Goal: Task Accomplishment & Management: Use online tool/utility

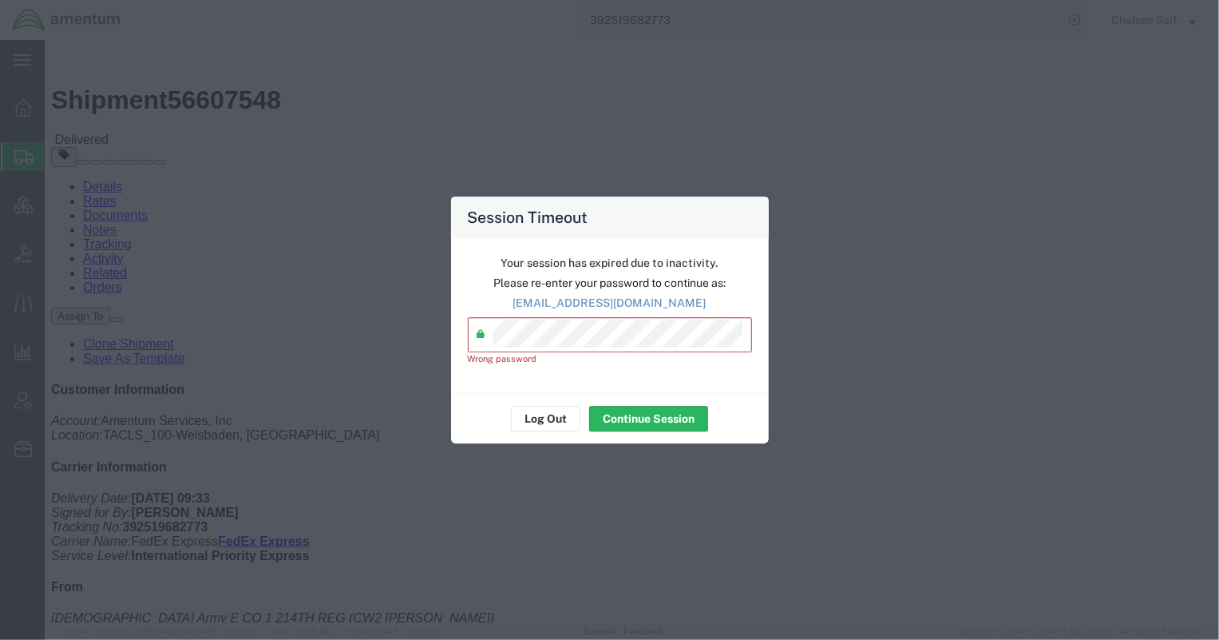
click at [234, 339] on div "Session Timeout Your session has expired due to inactivity. Please re-enter you…" at bounding box center [609, 320] width 1219 height 640
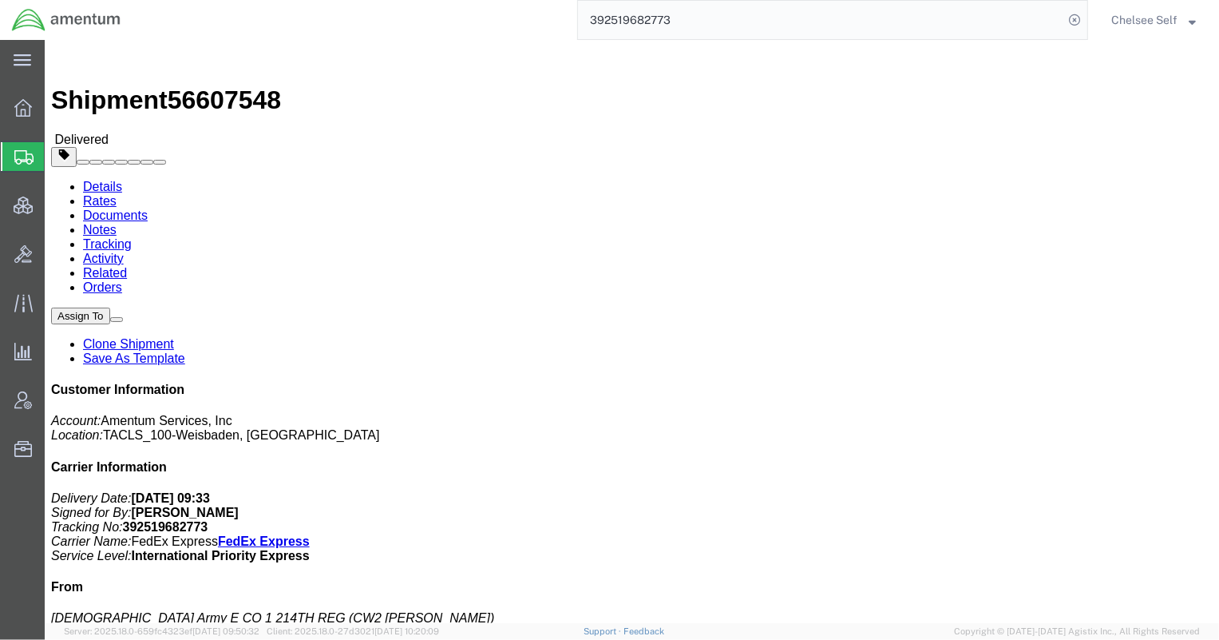
click at [0, 0] on span "Shipment Manager" at bounding box center [0, 0] width 0 height 0
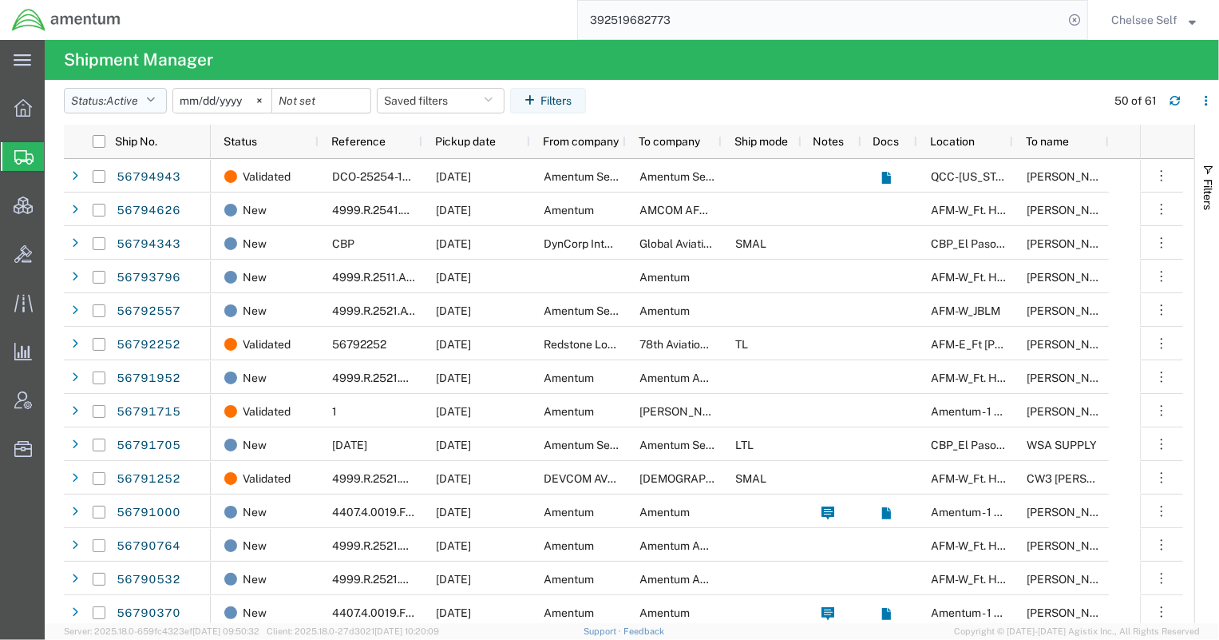
click at [152, 100] on icon "button" at bounding box center [150, 100] width 9 height 11
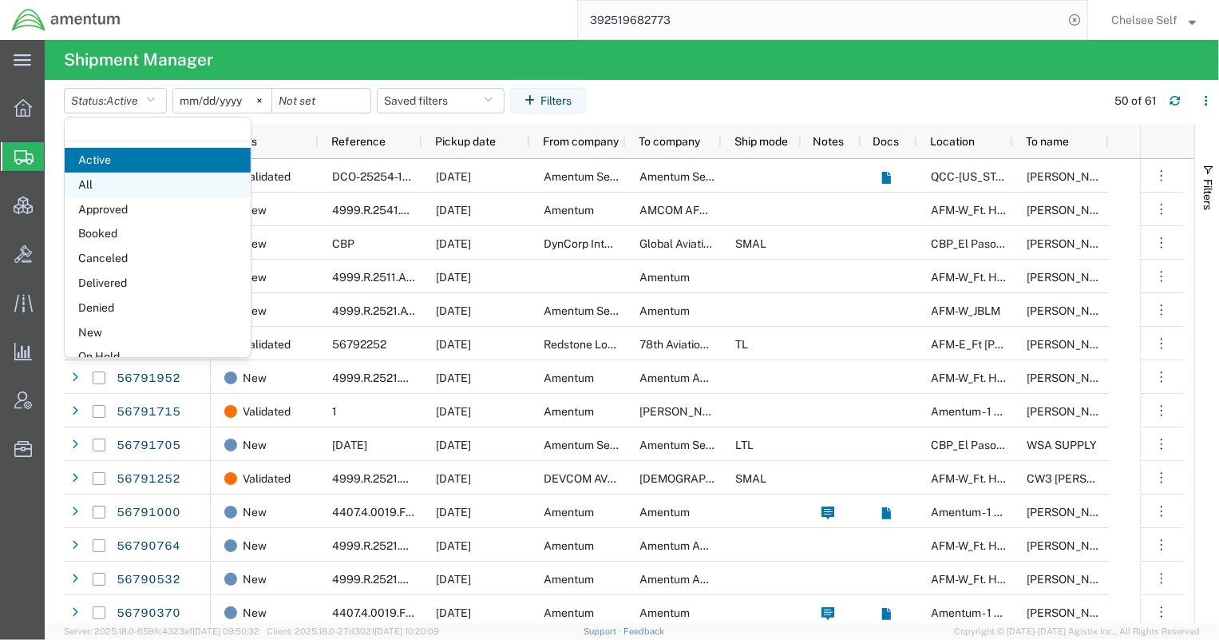
click at [129, 182] on span "All" at bounding box center [158, 184] width 186 height 25
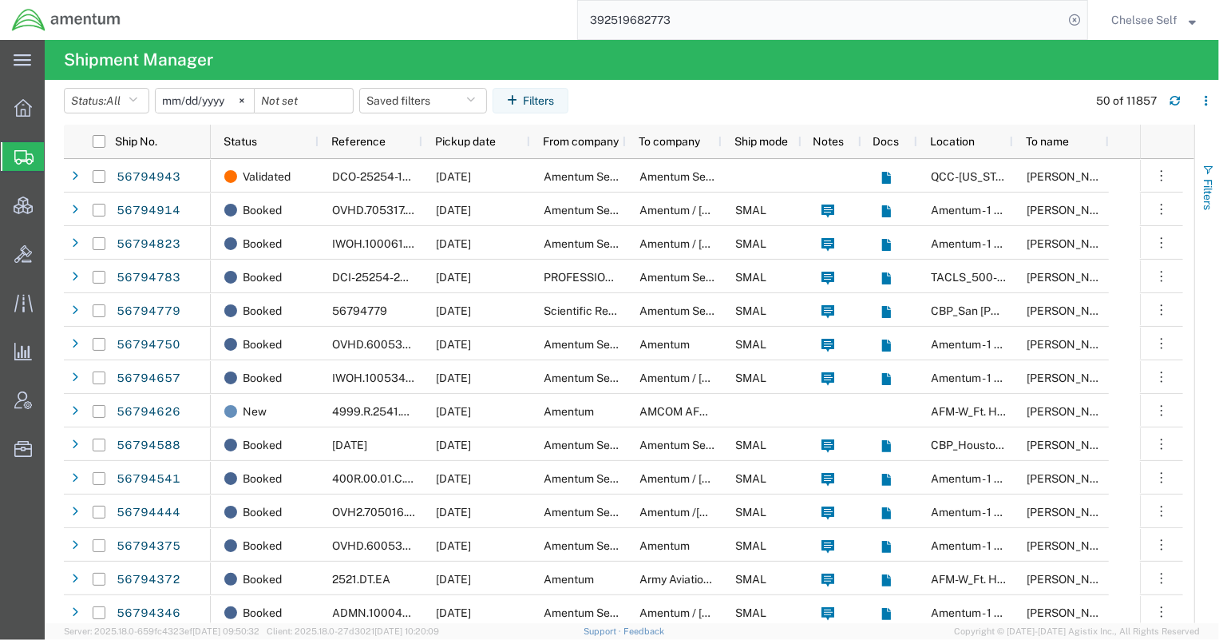
click at [1205, 179] on span "Filters" at bounding box center [1208, 194] width 13 height 31
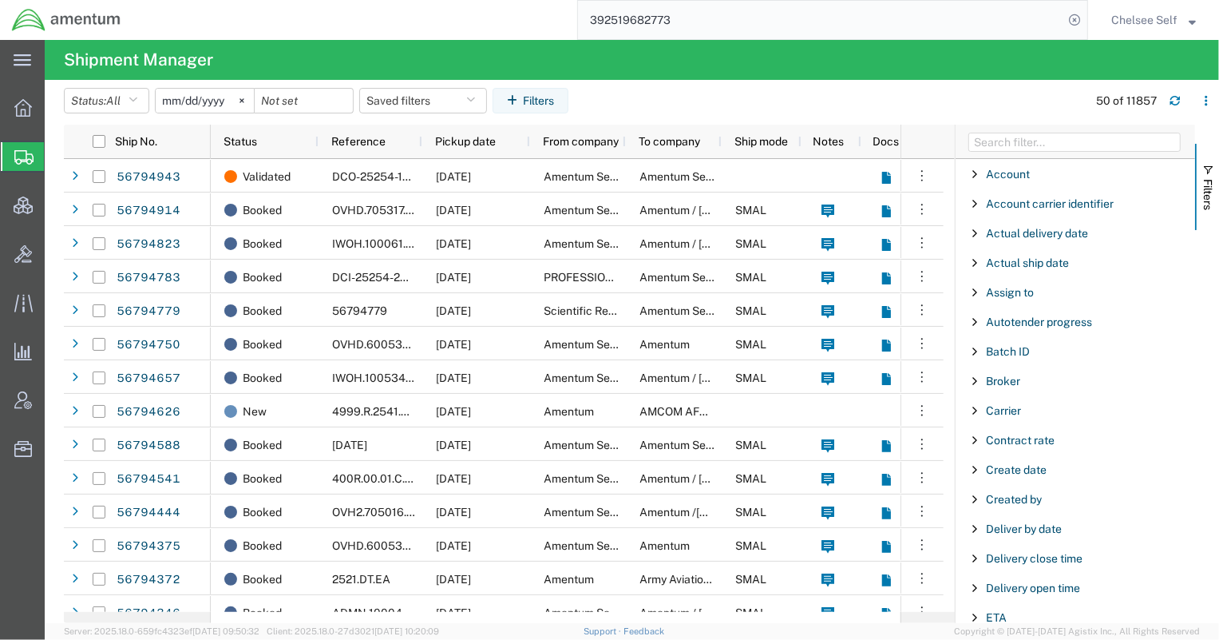
click at [977, 494] on span "Filter List 66 Filters" at bounding box center [975, 499] width 13 height 13
click at [1032, 559] on input "Filter Value" at bounding box center [1080, 566] width 209 height 19
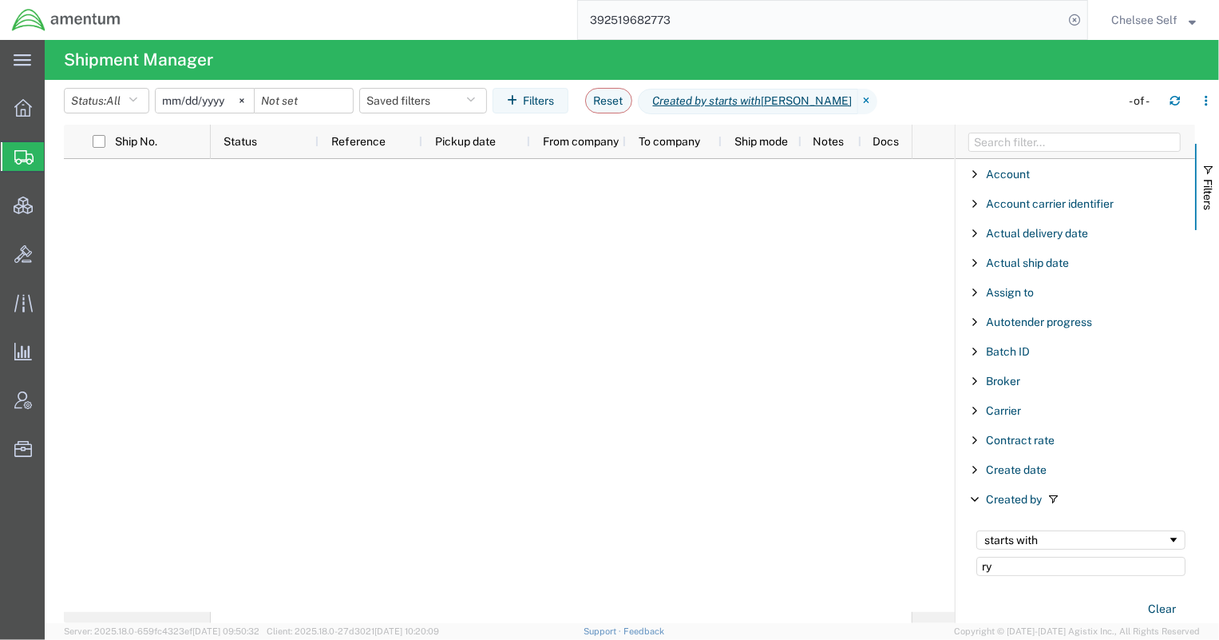
type input "r"
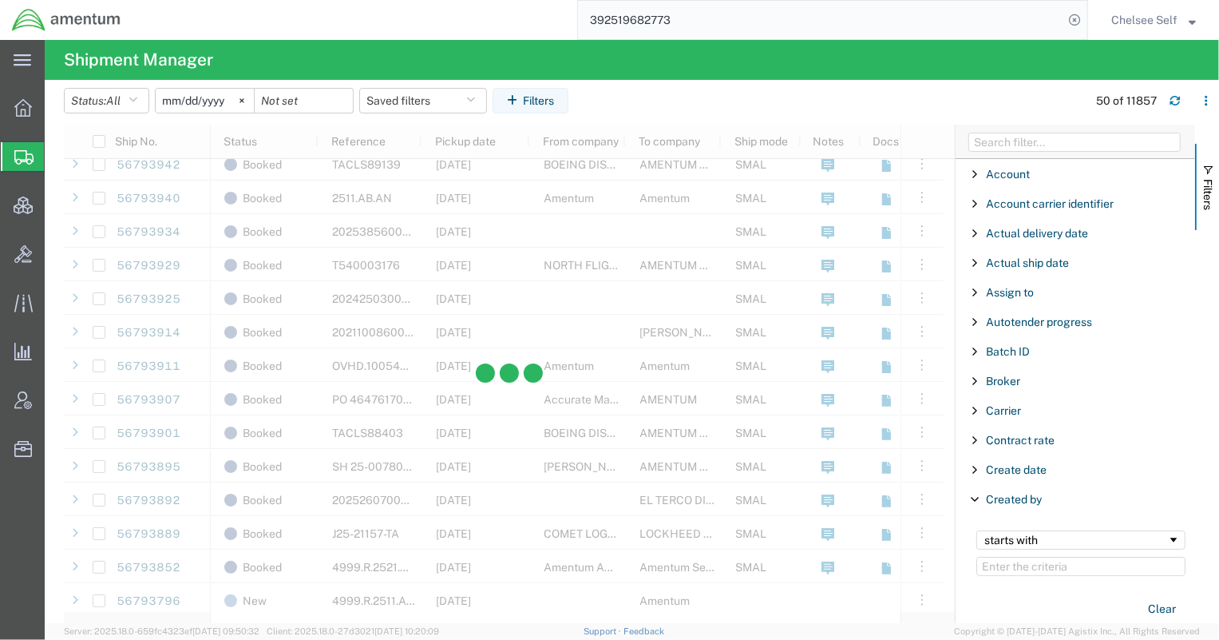
scroll to position [2032, 0]
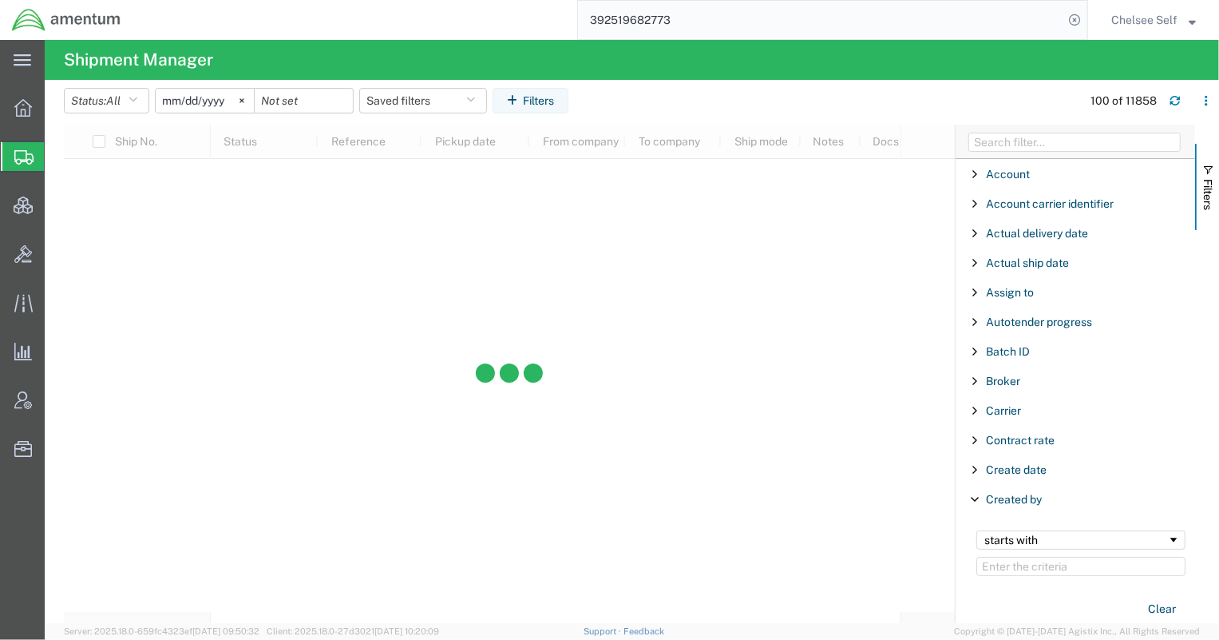
scroll to position [13718, 0]
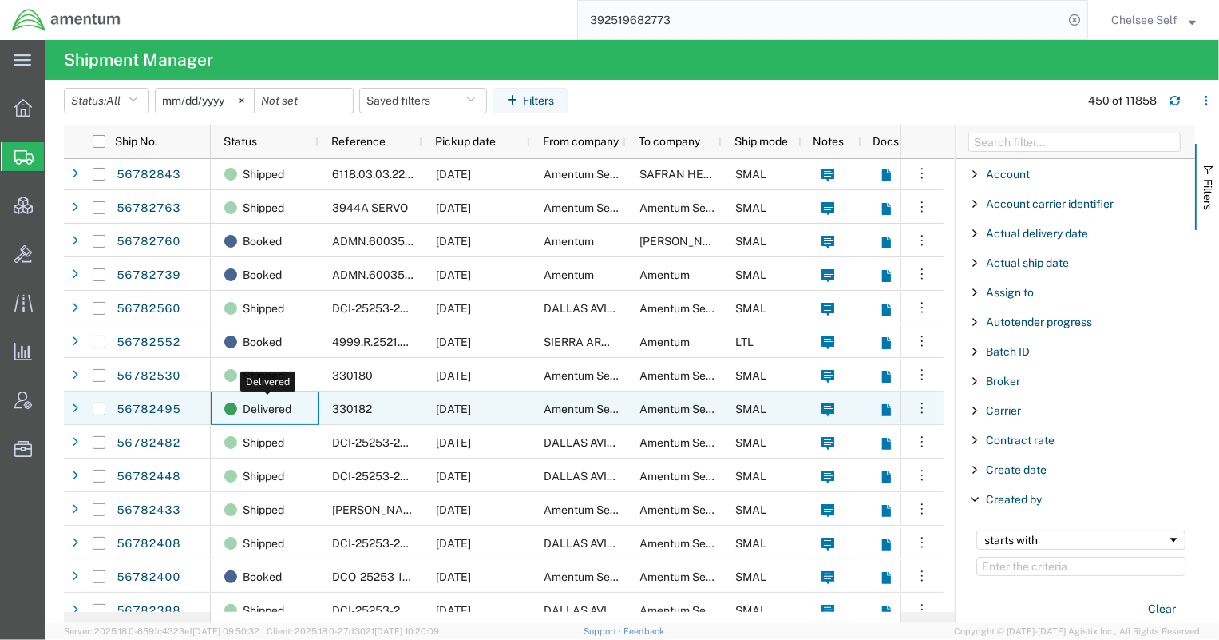
click at [266, 408] on span "Delivered" at bounding box center [267, 409] width 49 height 34
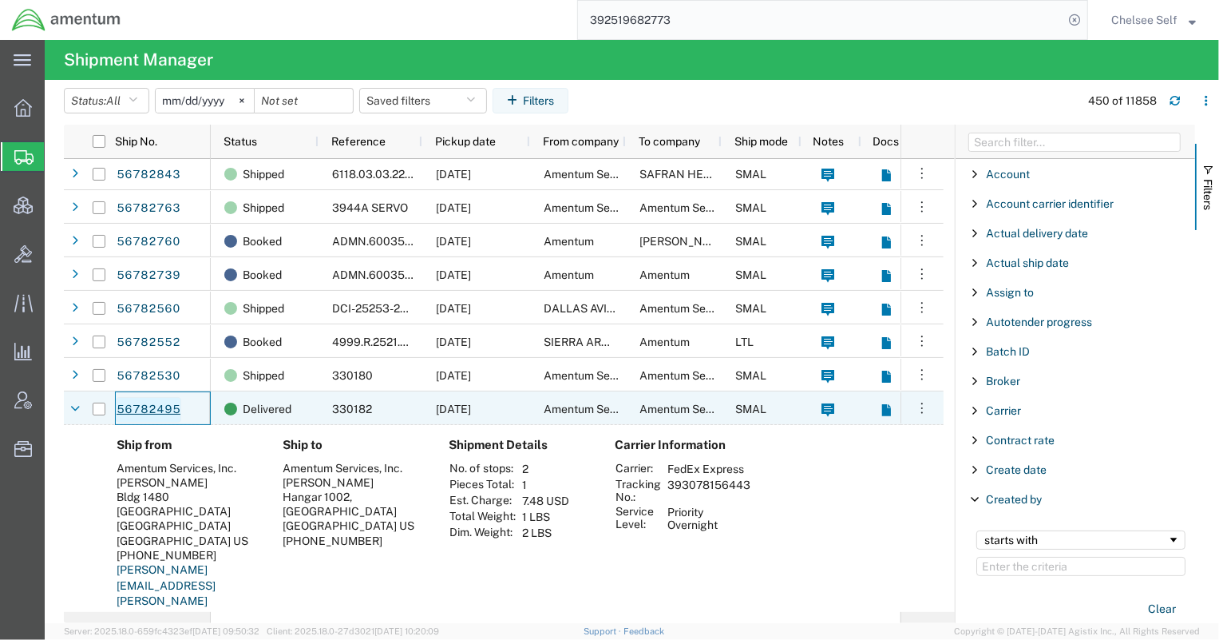
click at [150, 406] on link "56782495" at bounding box center [148, 410] width 65 height 26
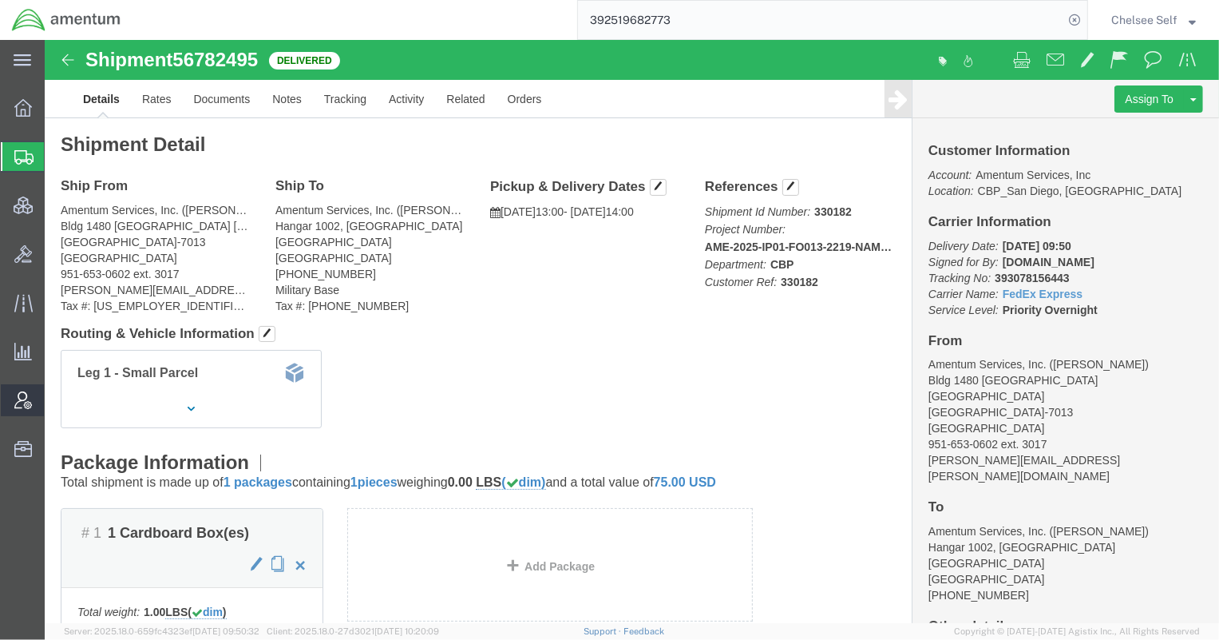
click at [23, 403] on icon at bounding box center [23, 400] width 18 height 18
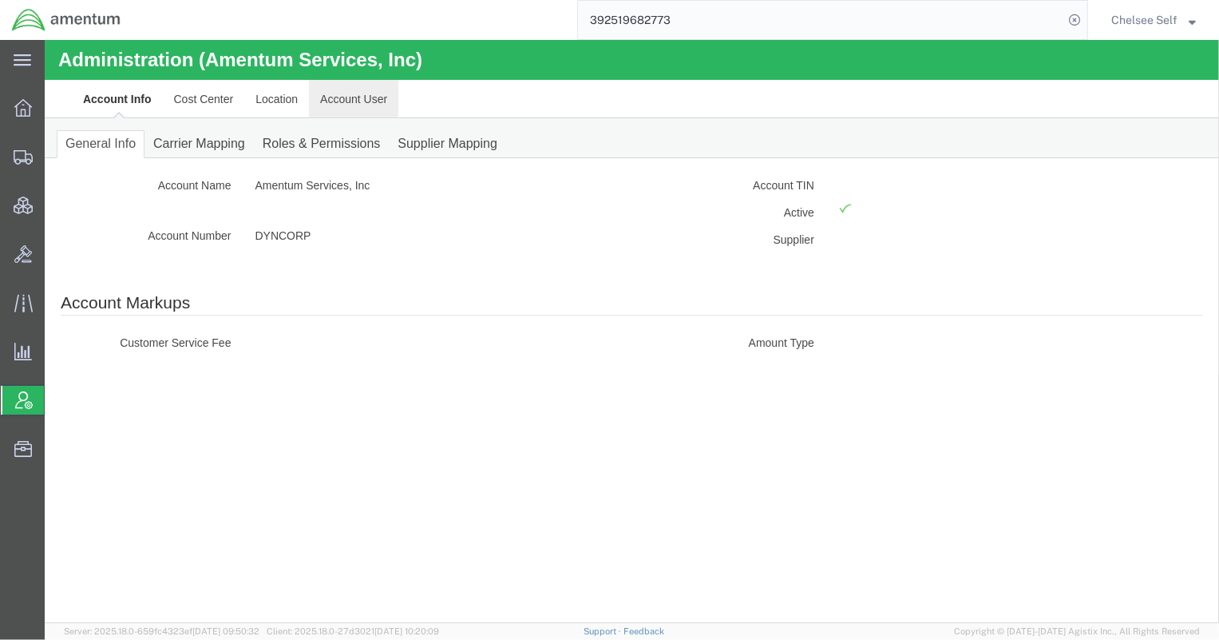
click at [372, 102] on link "Account User" at bounding box center [352, 98] width 89 height 38
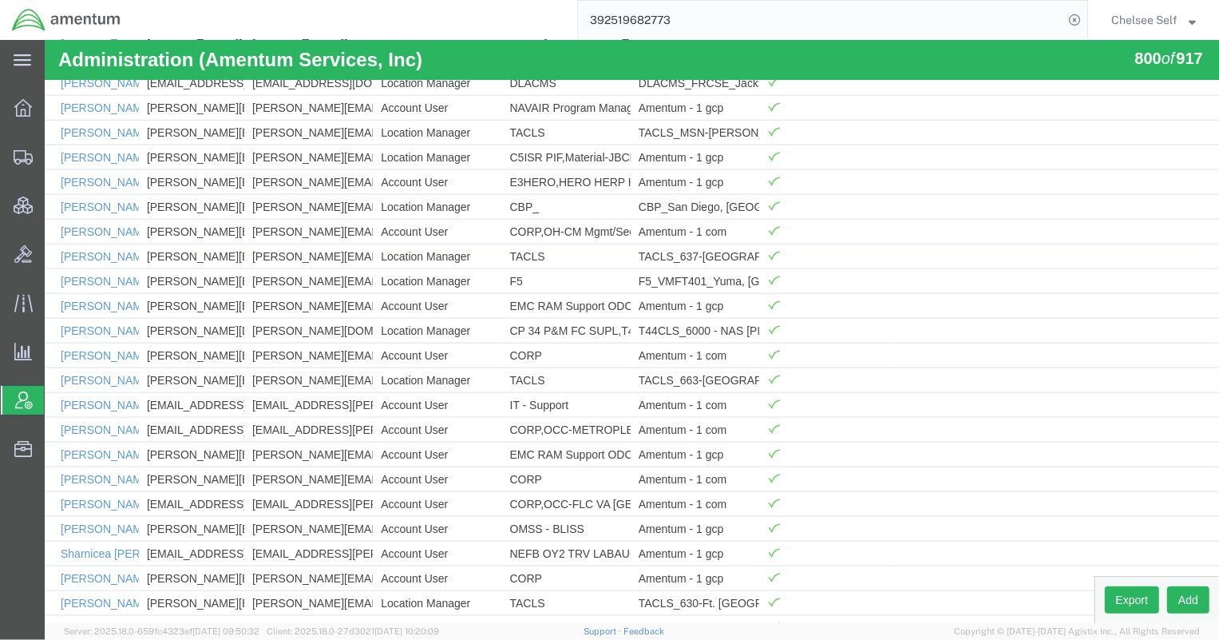
scroll to position [18657, 0]
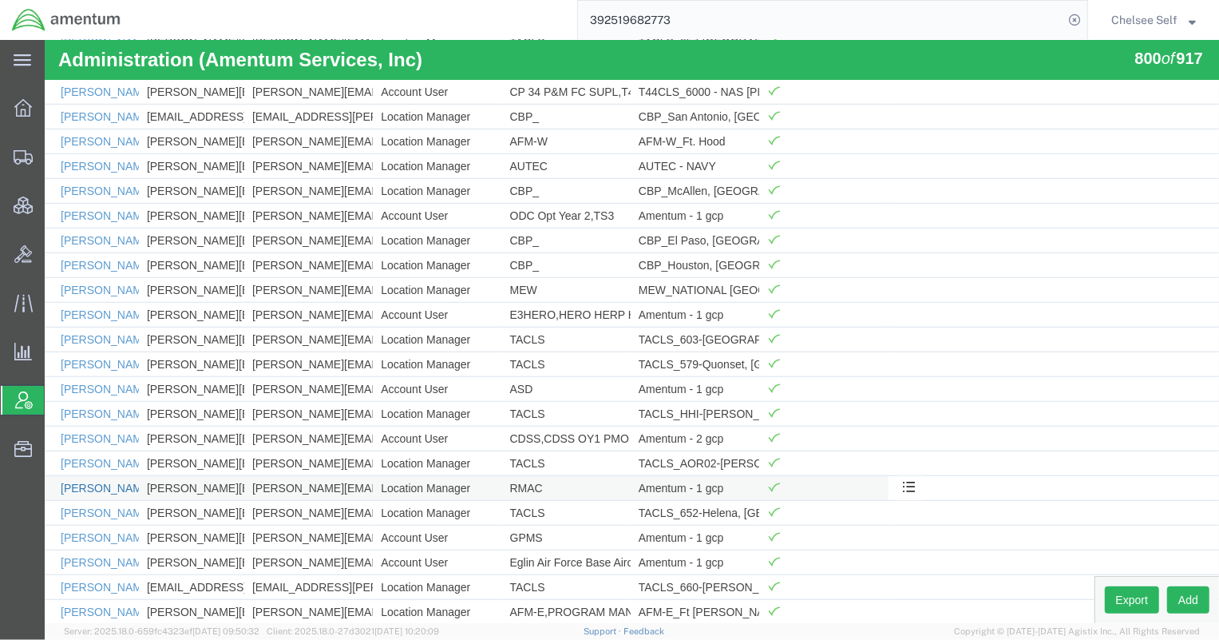
click at [102, 481] on link "[PERSON_NAME]" at bounding box center [106, 487] width 92 height 13
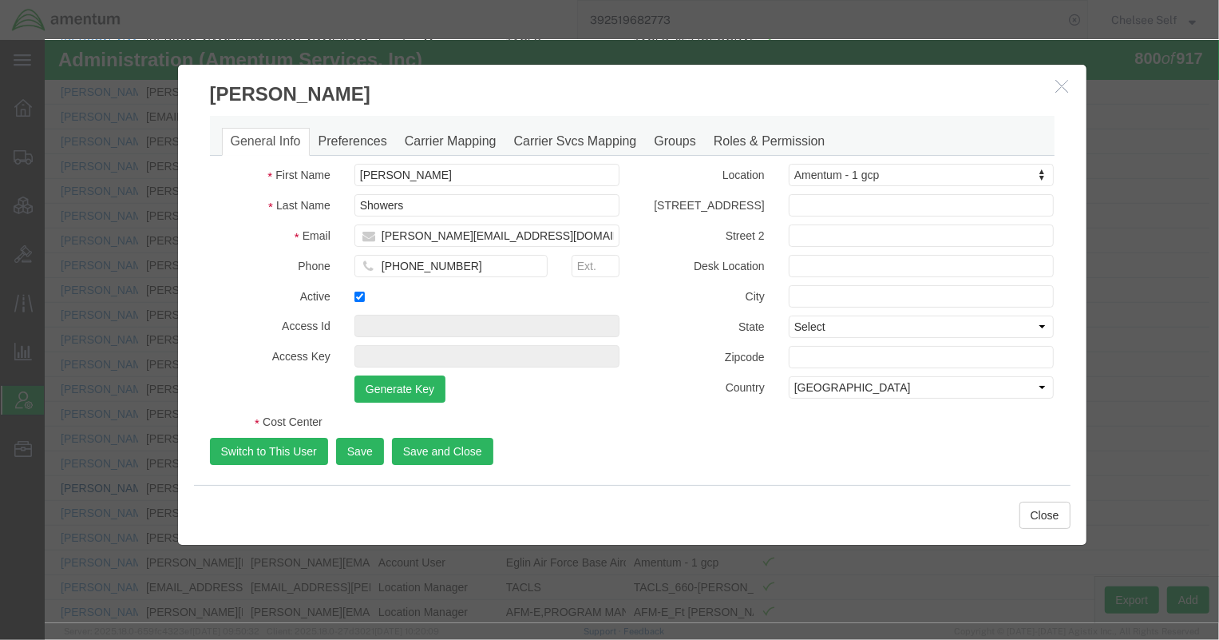
select select "DEPARTMENT"
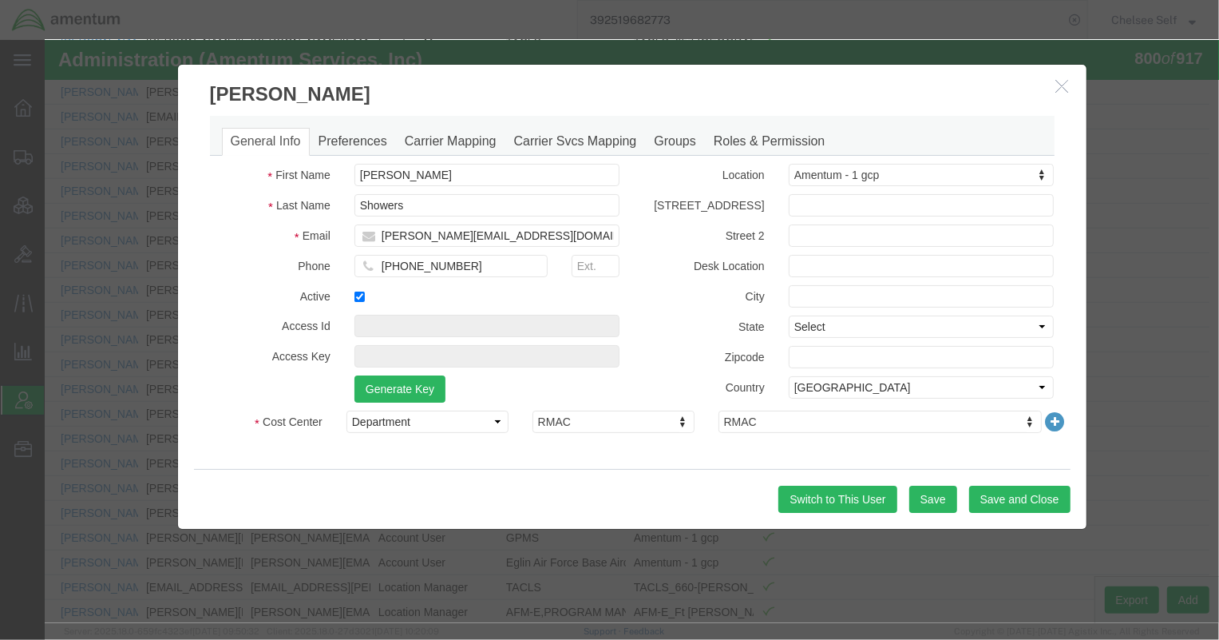
click at [1056, 86] on icon "button" at bounding box center [1062, 85] width 13 height 14
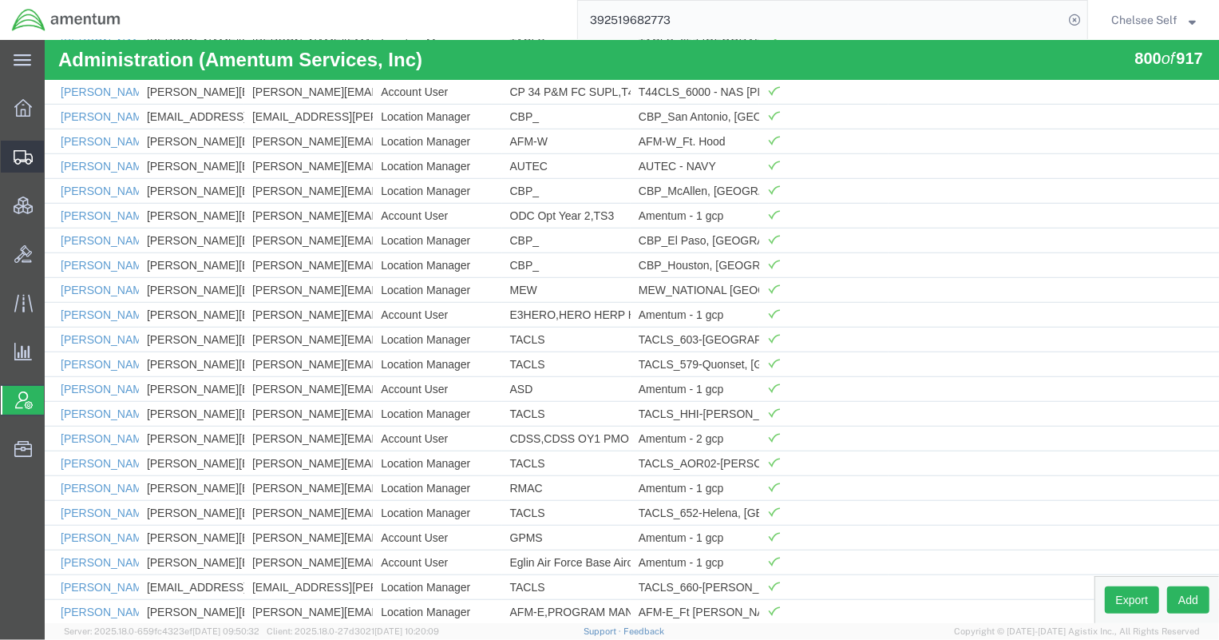
click at [20, 156] on icon at bounding box center [23, 157] width 19 height 14
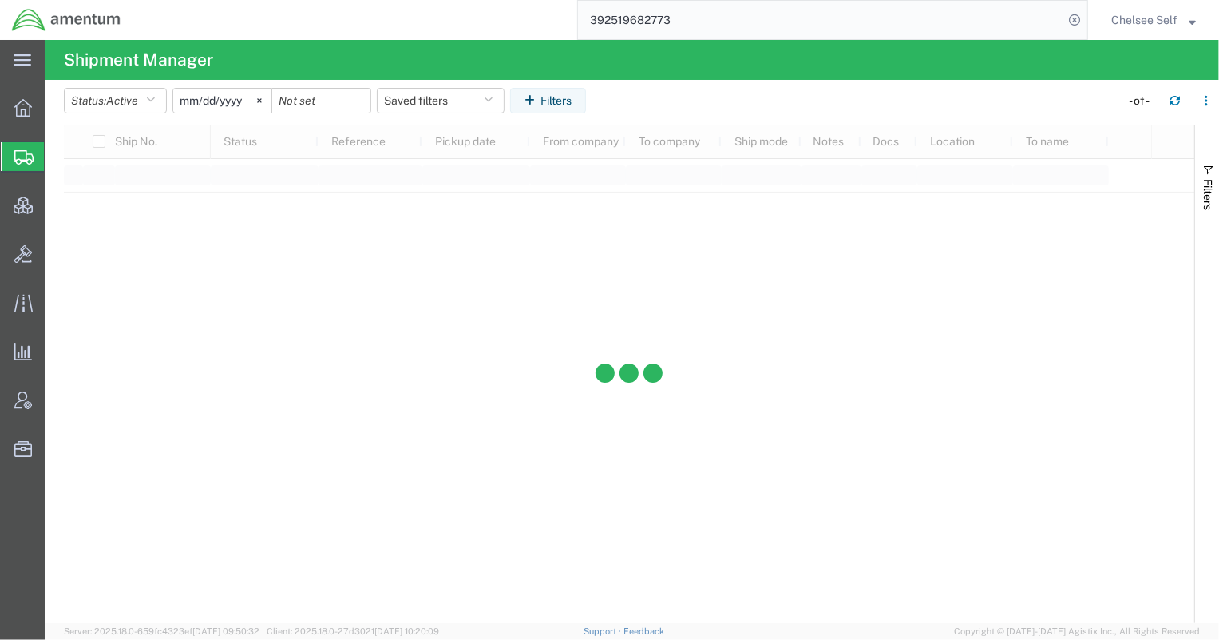
click at [0, 0] on span "Shipment Manager" at bounding box center [0, 0] width 0 height 0
click at [167, 103] on button "Status: Active" at bounding box center [115, 101] width 103 height 26
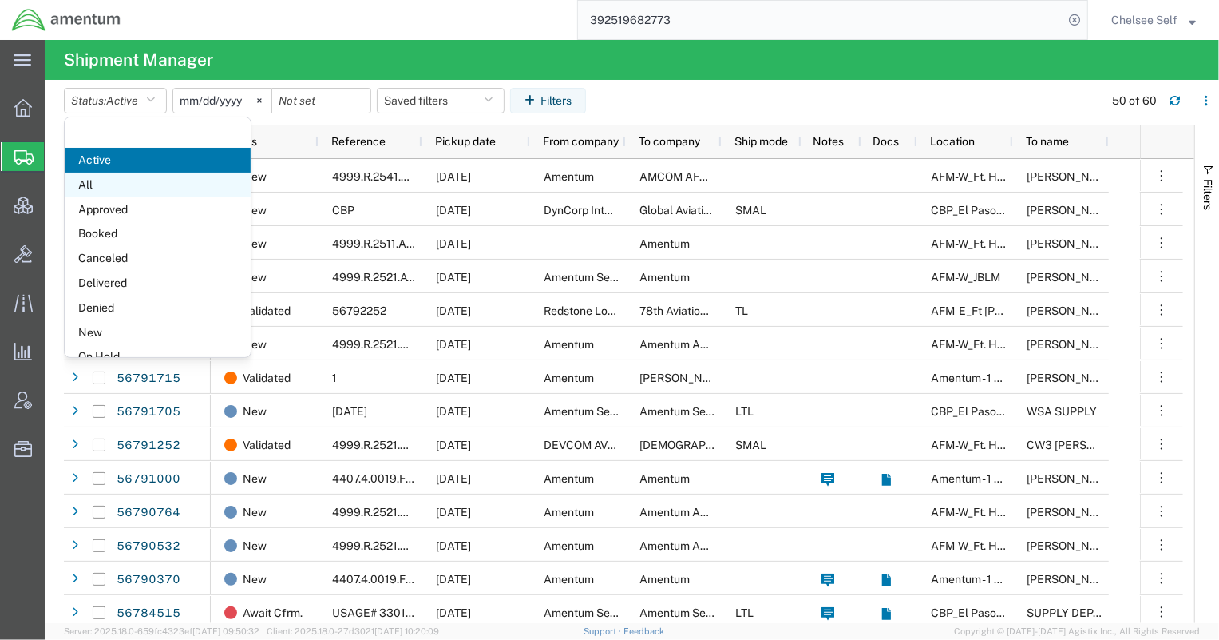
click at [140, 188] on span "All" at bounding box center [158, 184] width 186 height 25
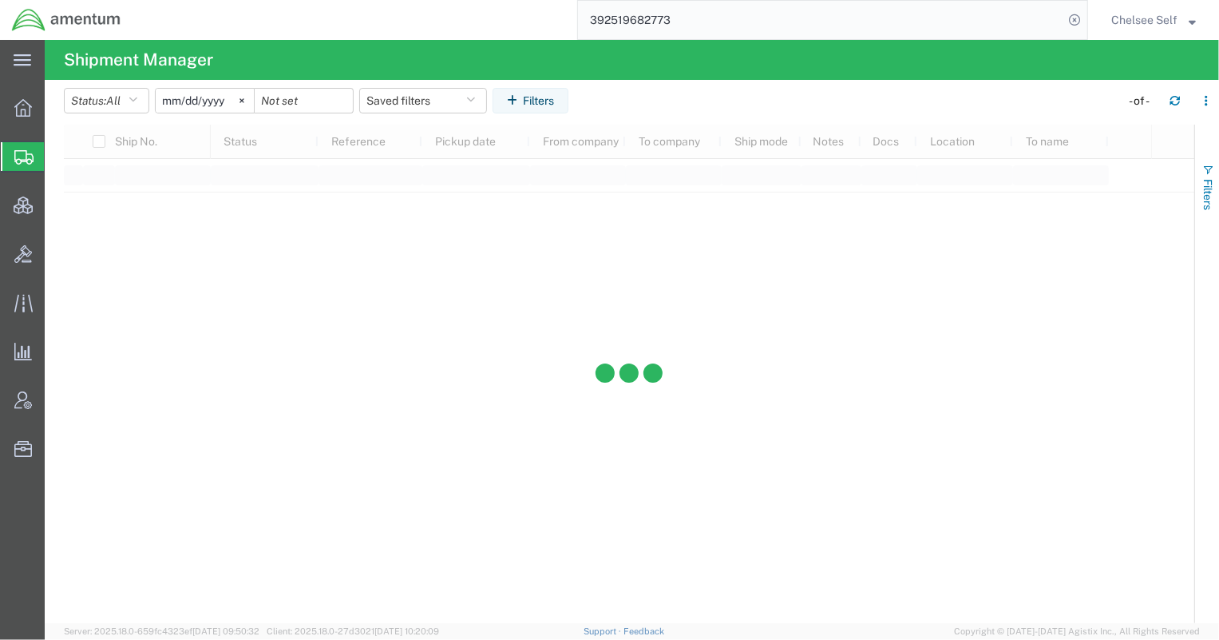
click at [1206, 194] on span "Filters" at bounding box center [1208, 194] width 13 height 31
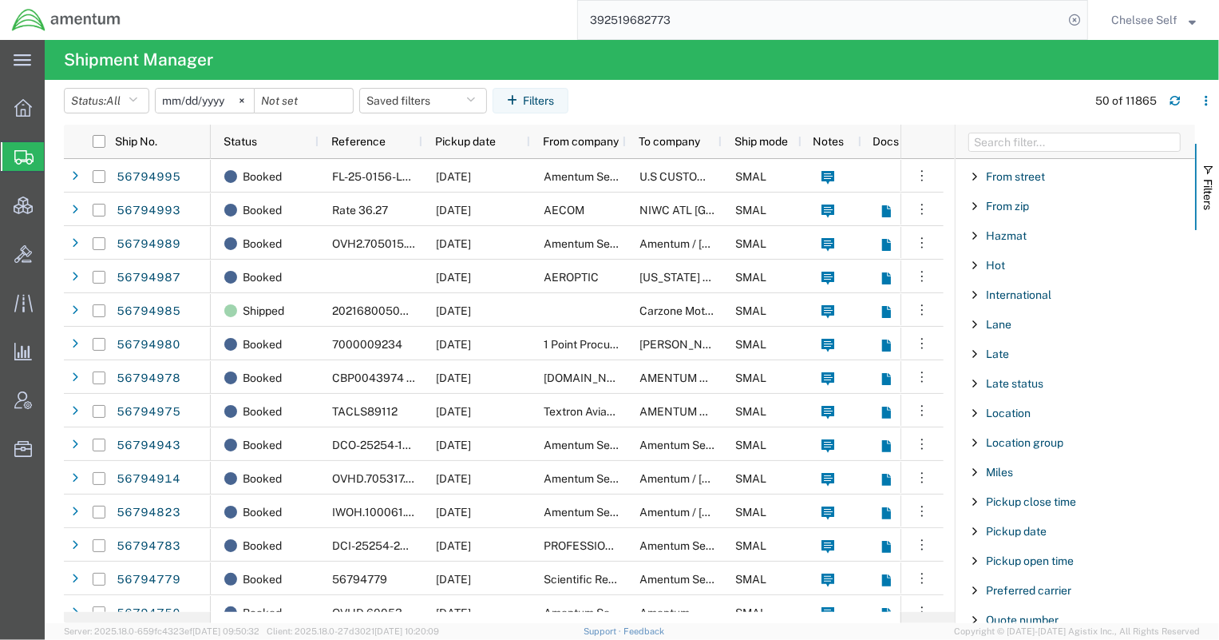
scroll to position [846, 0]
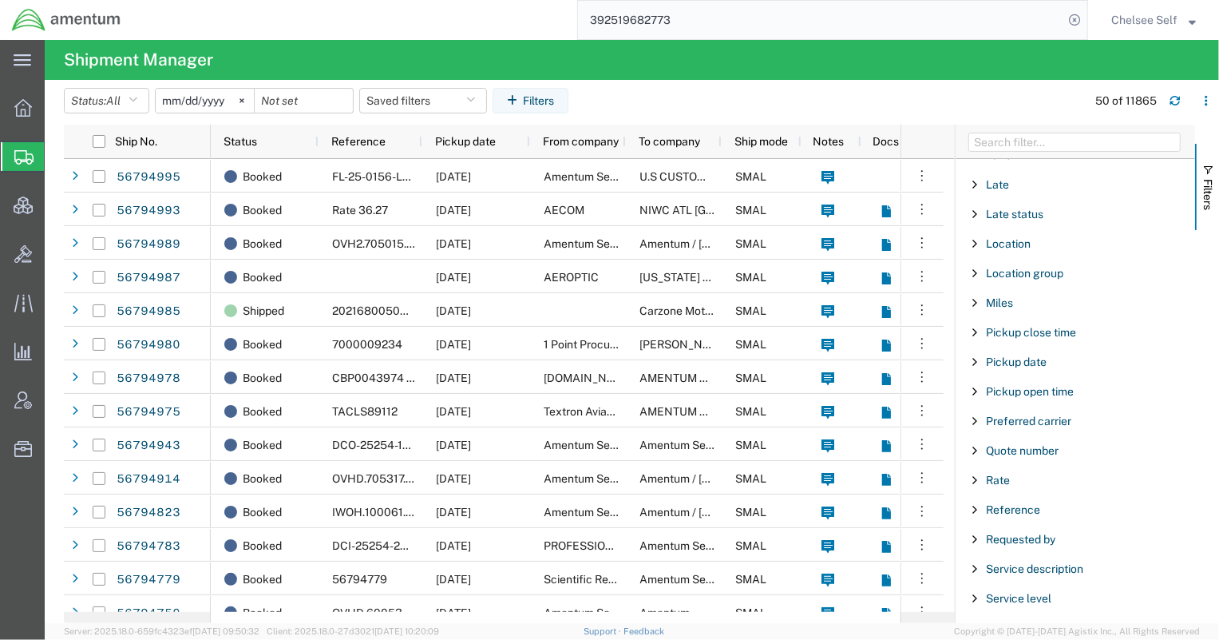
click at [973, 505] on span "Filter List 66 Filters" at bounding box center [975, 509] width 13 height 13
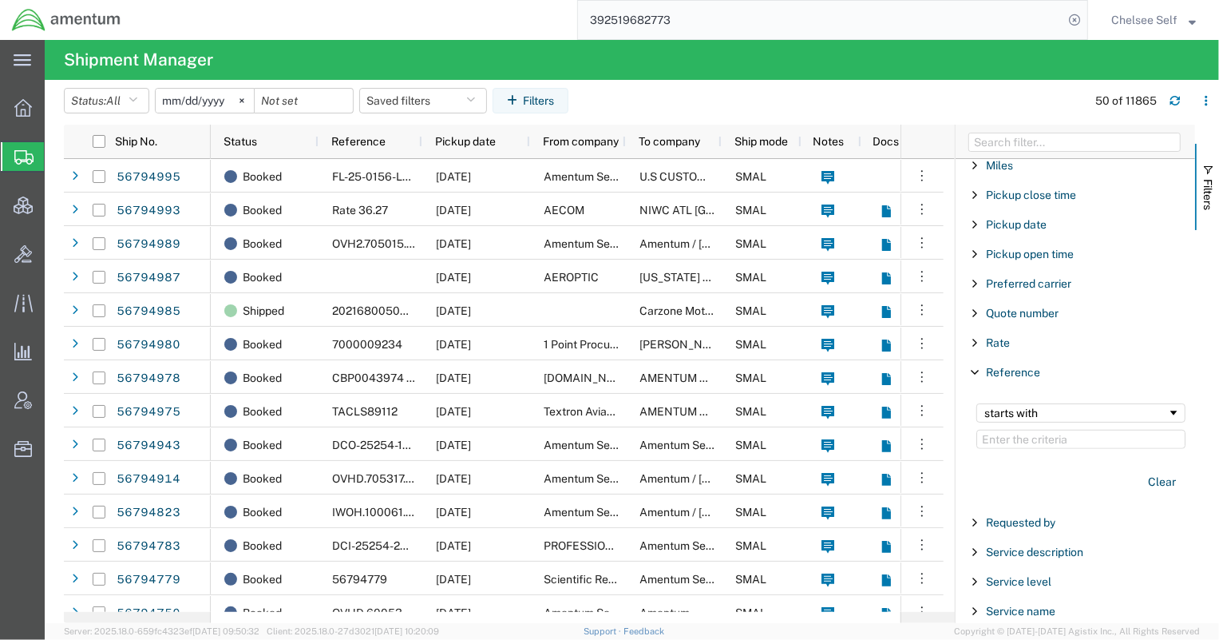
scroll to position [1016, 0]
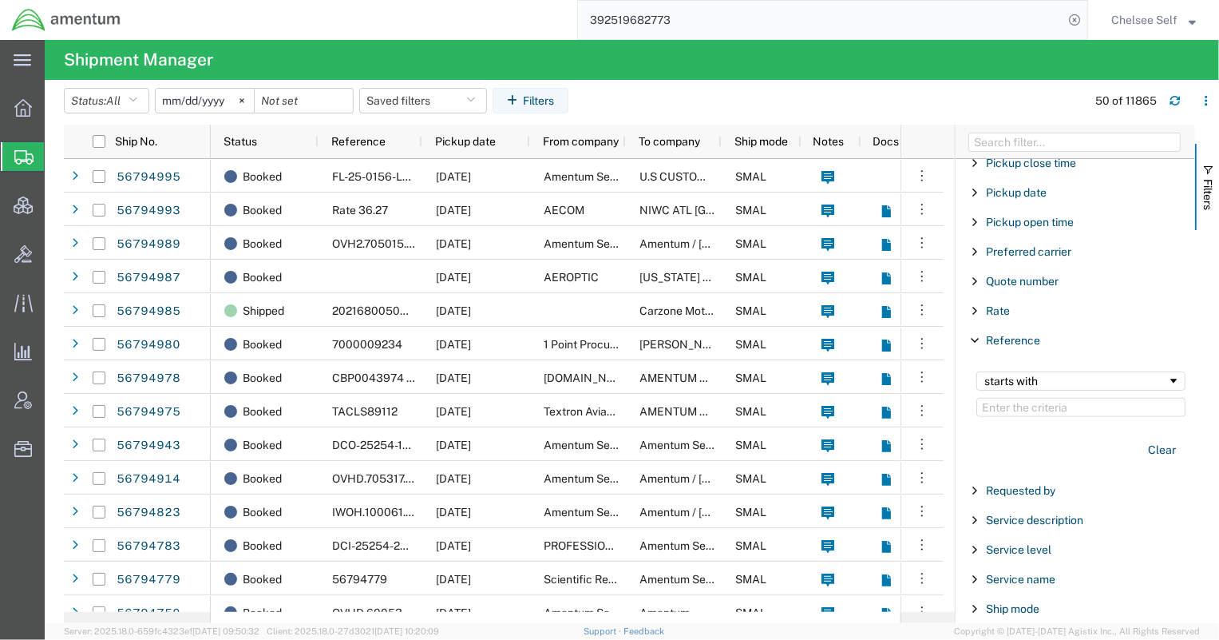
click at [1032, 404] on input "Filter Value" at bounding box center [1080, 407] width 209 height 19
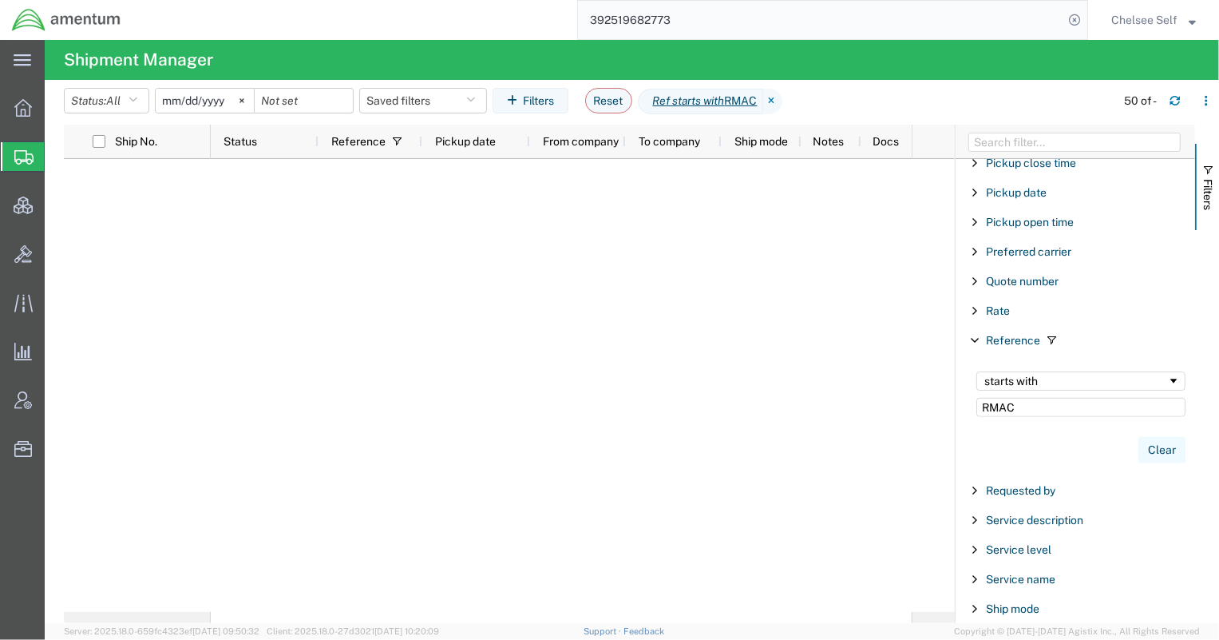
type input "RMAC"
click at [1153, 446] on button "Clear" at bounding box center [1162, 450] width 47 height 26
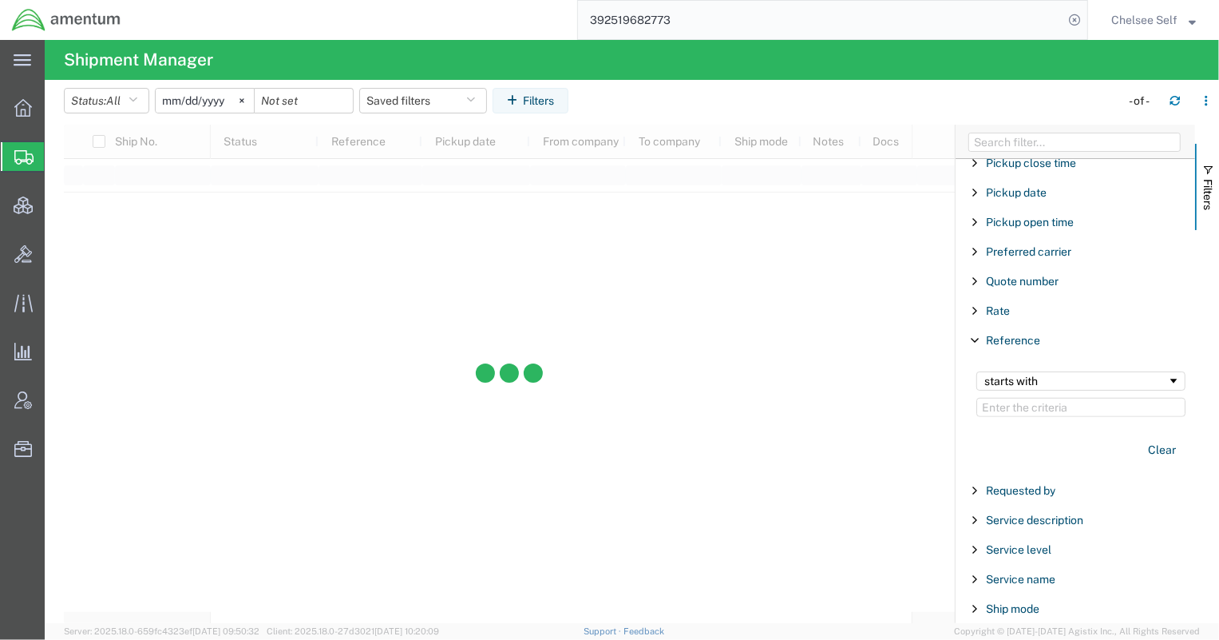
click at [971, 334] on span "Filter List 66 Filters" at bounding box center [975, 340] width 13 height 13
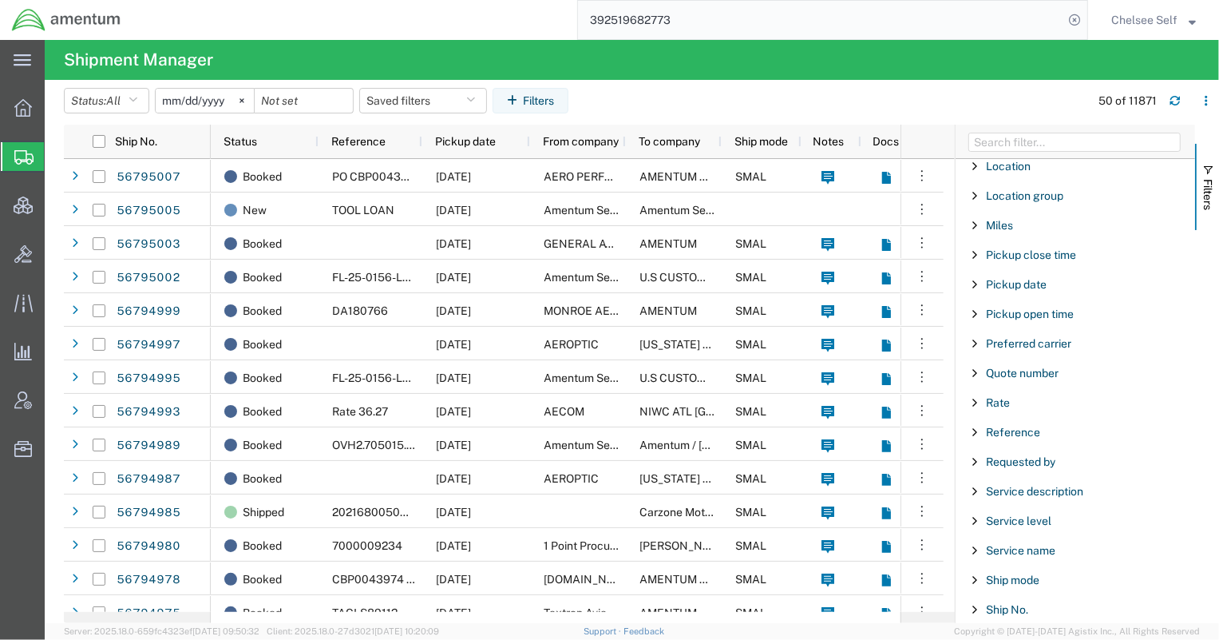
scroll to position [973, 0]
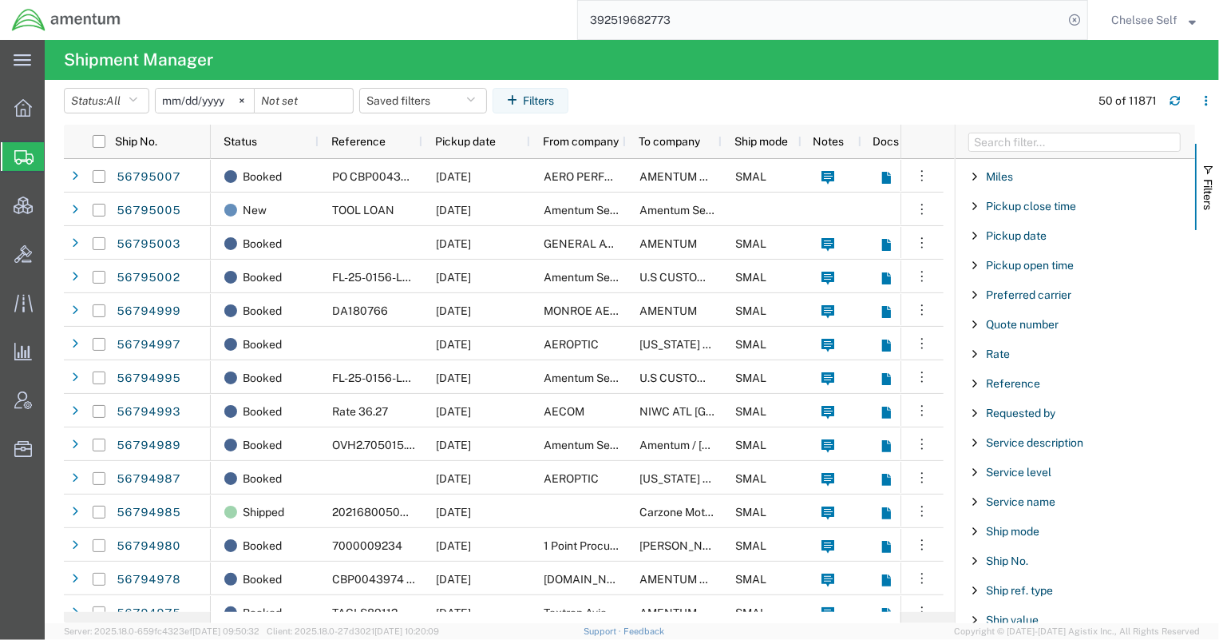
click at [974, 406] on span "Filter List 66 Filters" at bounding box center [975, 412] width 13 height 13
click at [1028, 477] on input "Filter Value" at bounding box center [1080, 479] width 209 height 19
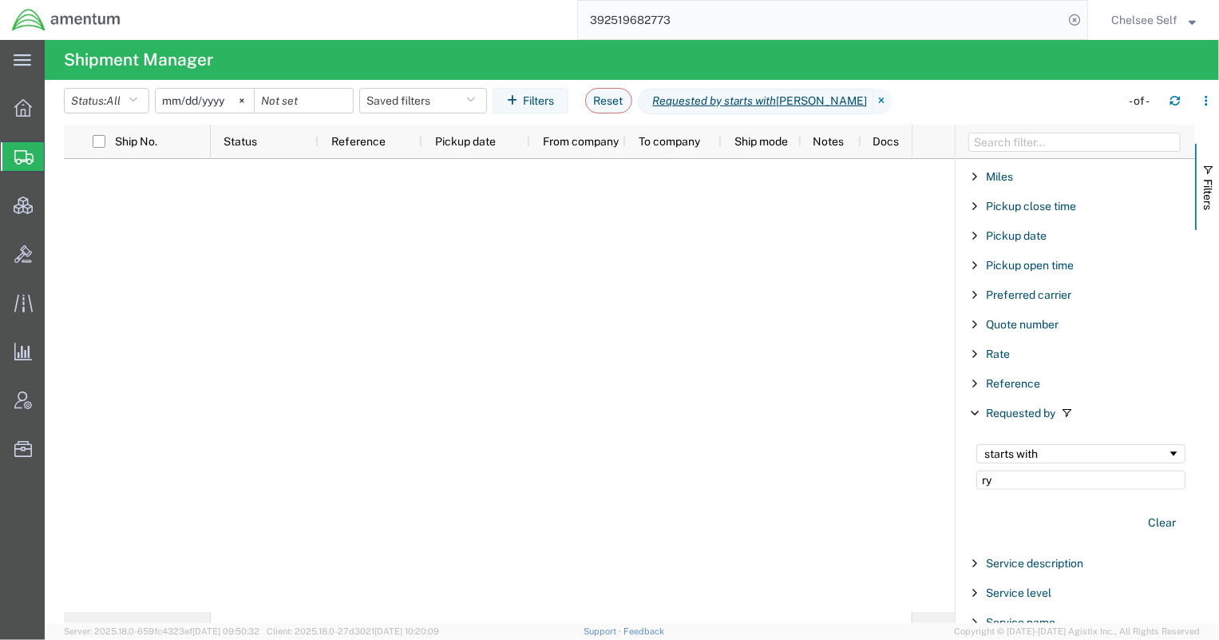
type input "r"
